Goal: Transaction & Acquisition: Purchase product/service

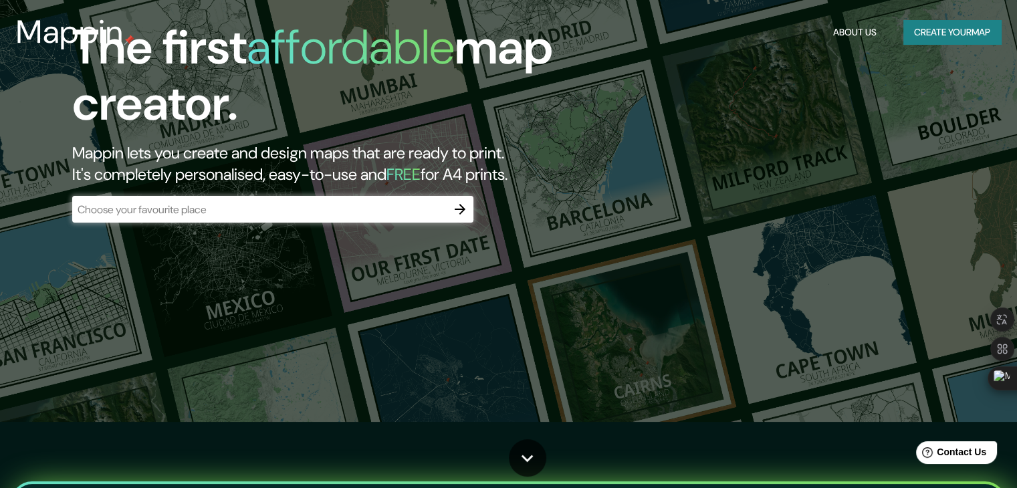
scroll to position [66, 0]
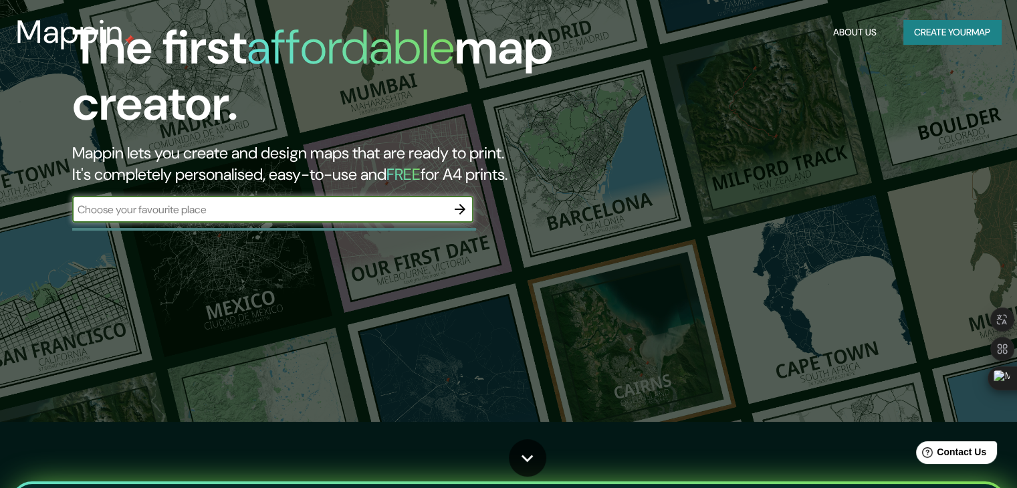
click at [316, 208] on input "text" at bounding box center [259, 209] width 374 height 15
type input "[DOMAIN_NAME]"
click at [473, 209] on div at bounding box center [459, 209] width 27 height 27
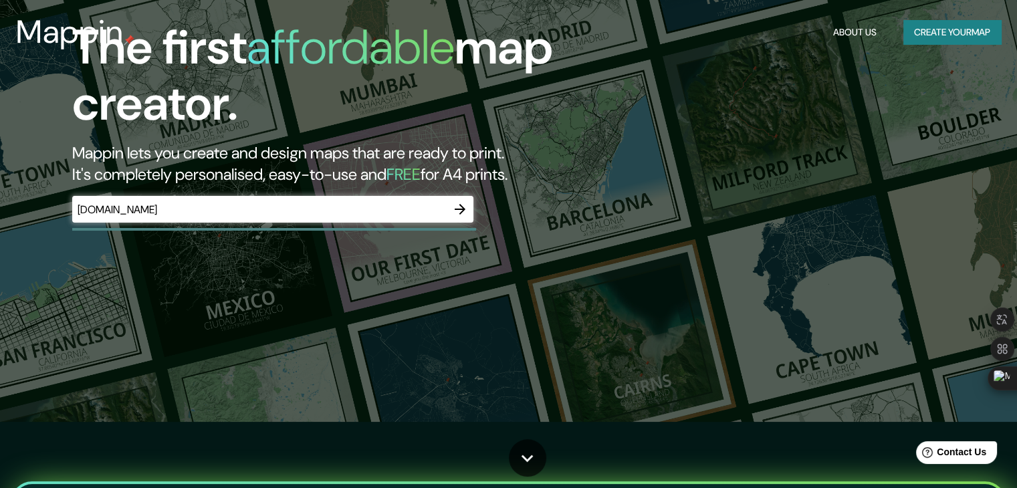
click at [459, 209] on icon "button" at bounding box center [459, 209] width 11 height 11
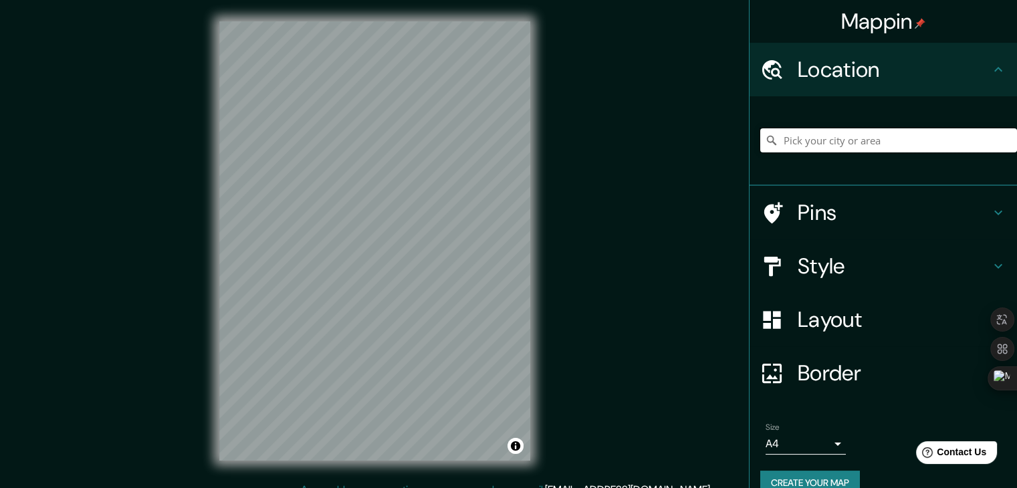
click at [842, 136] on input "Pick your city or area" at bounding box center [888, 140] width 257 height 24
click at [833, 268] on h4 "Style" at bounding box center [893, 266] width 192 height 27
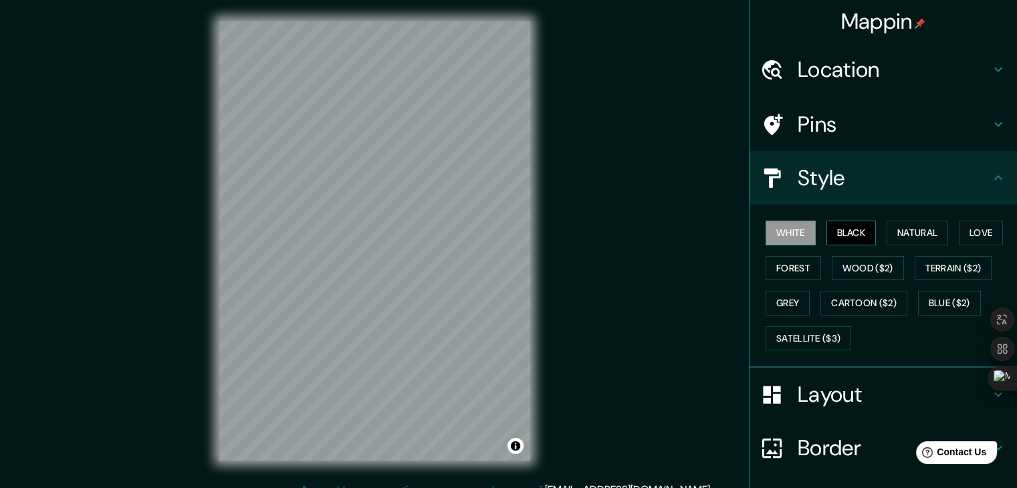
click at [851, 239] on button "Black" at bounding box center [851, 233] width 50 height 25
click at [894, 229] on button "Natural" at bounding box center [916, 233] width 61 height 25
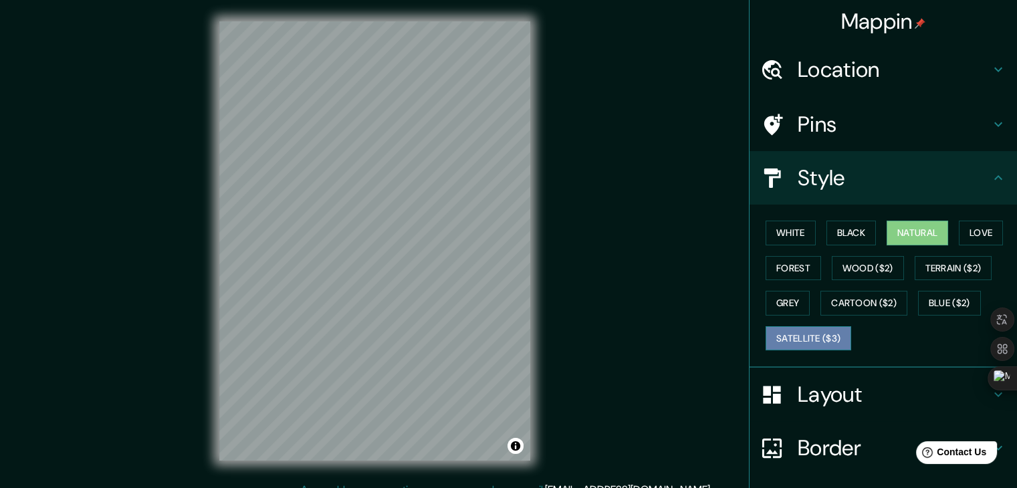
click at [805, 334] on button "Satellite ($3)" at bounding box center [808, 338] width 86 height 25
click at [618, 487] on html "Mappin Location [GEOGRAPHIC_DATA][PERSON_NAME], [GEOGRAPHIC_DATA] [GEOGRAPHIC_D…" at bounding box center [508, 244] width 1017 height 488
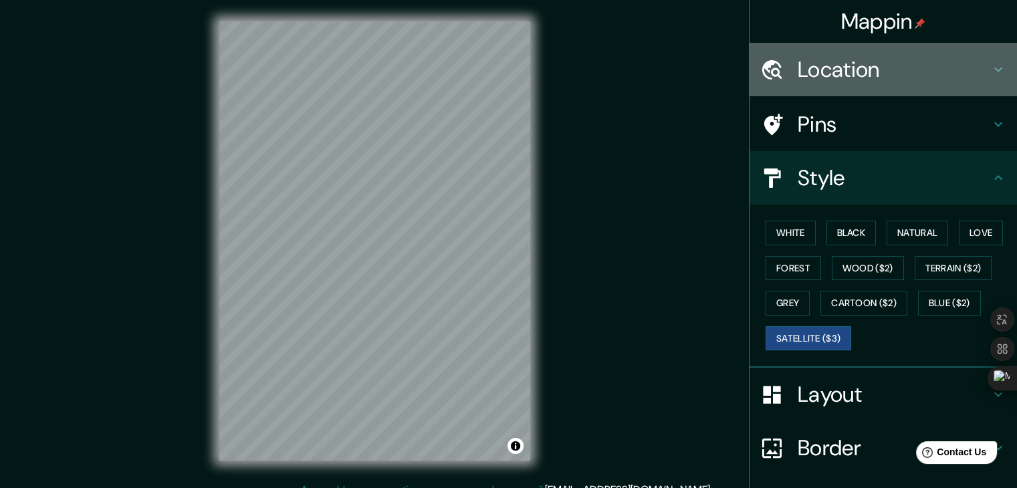
click at [853, 56] on h4 "Location" at bounding box center [893, 69] width 192 height 27
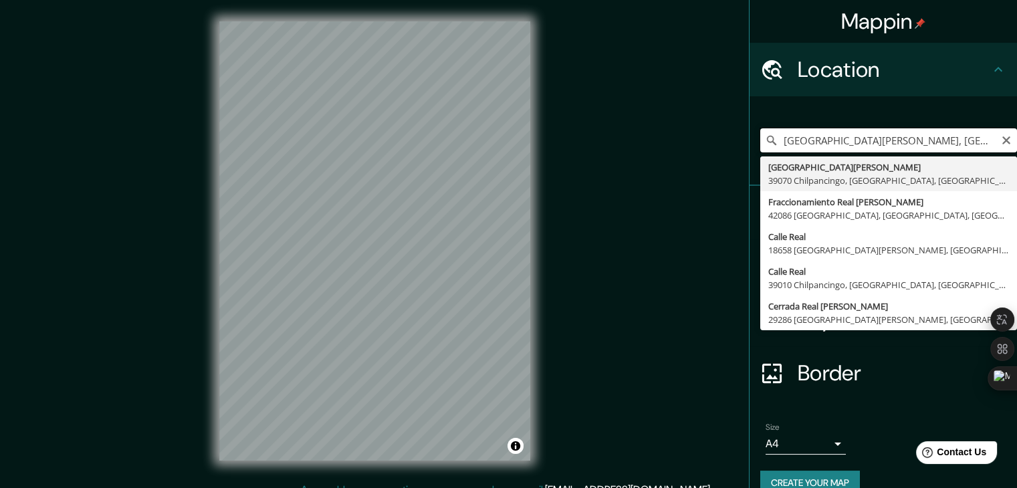
click at [835, 132] on input "[GEOGRAPHIC_DATA][PERSON_NAME], [GEOGRAPHIC_DATA], [GEOGRAPHIC_DATA]" at bounding box center [888, 140] width 257 height 24
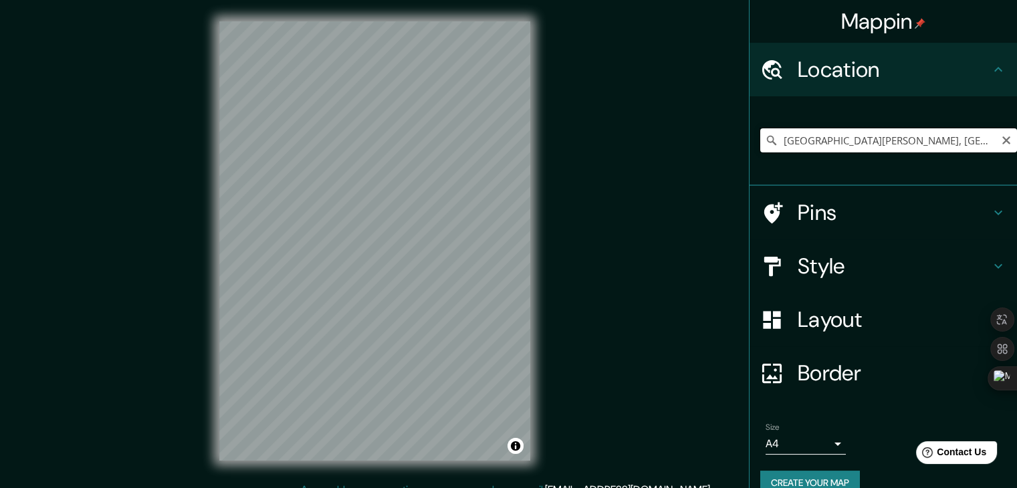
click at [795, 144] on input "[GEOGRAPHIC_DATA][PERSON_NAME], [GEOGRAPHIC_DATA], [GEOGRAPHIC_DATA]" at bounding box center [888, 140] width 257 height 24
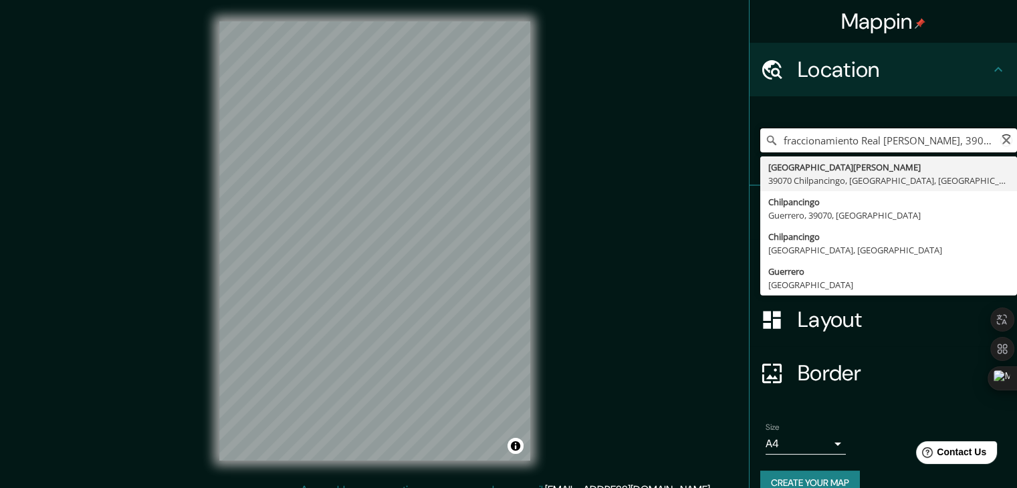
type input "[GEOGRAPHIC_DATA][PERSON_NAME], [GEOGRAPHIC_DATA], [GEOGRAPHIC_DATA]"
